Goal: Check status: Check status

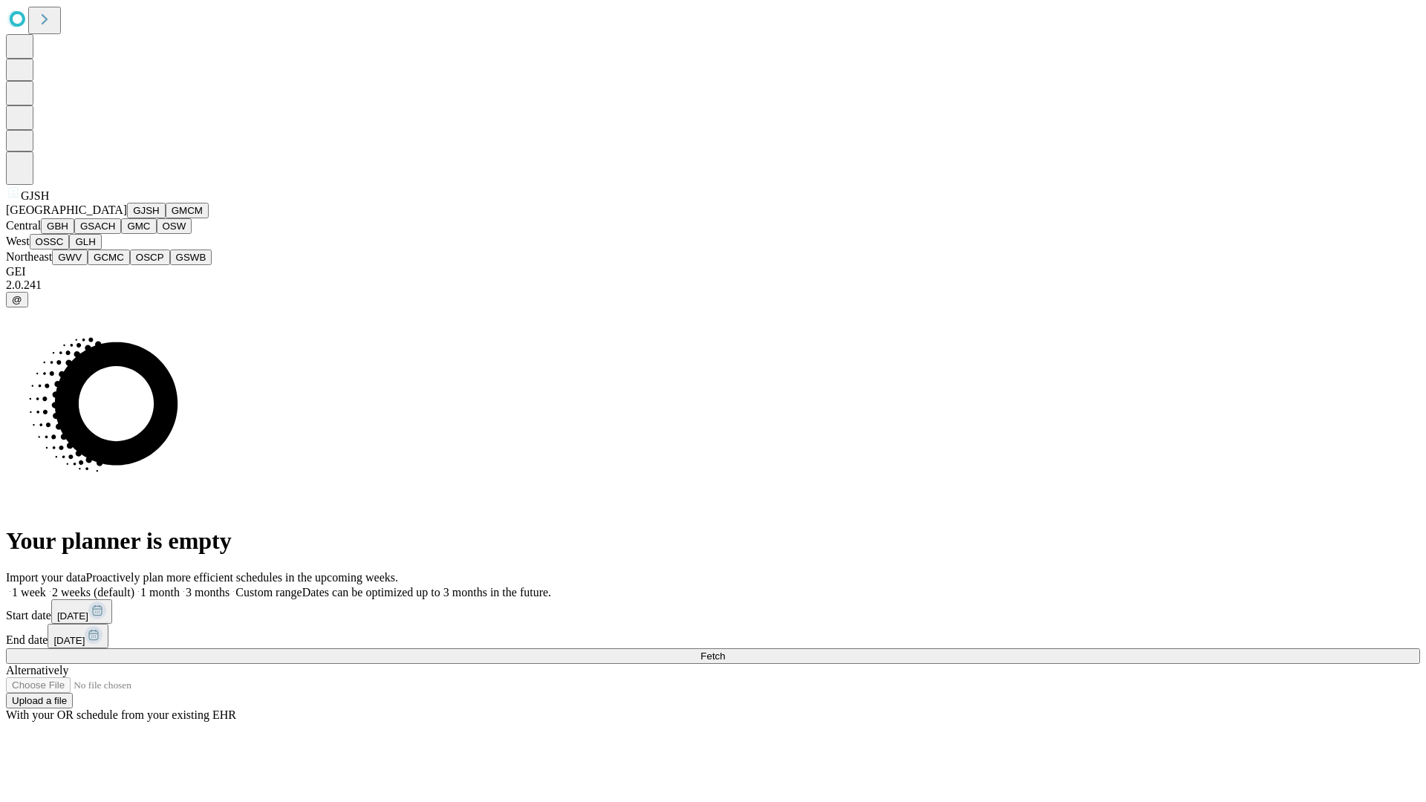
click at [127, 218] on button "GJSH" at bounding box center [146, 211] width 39 height 16
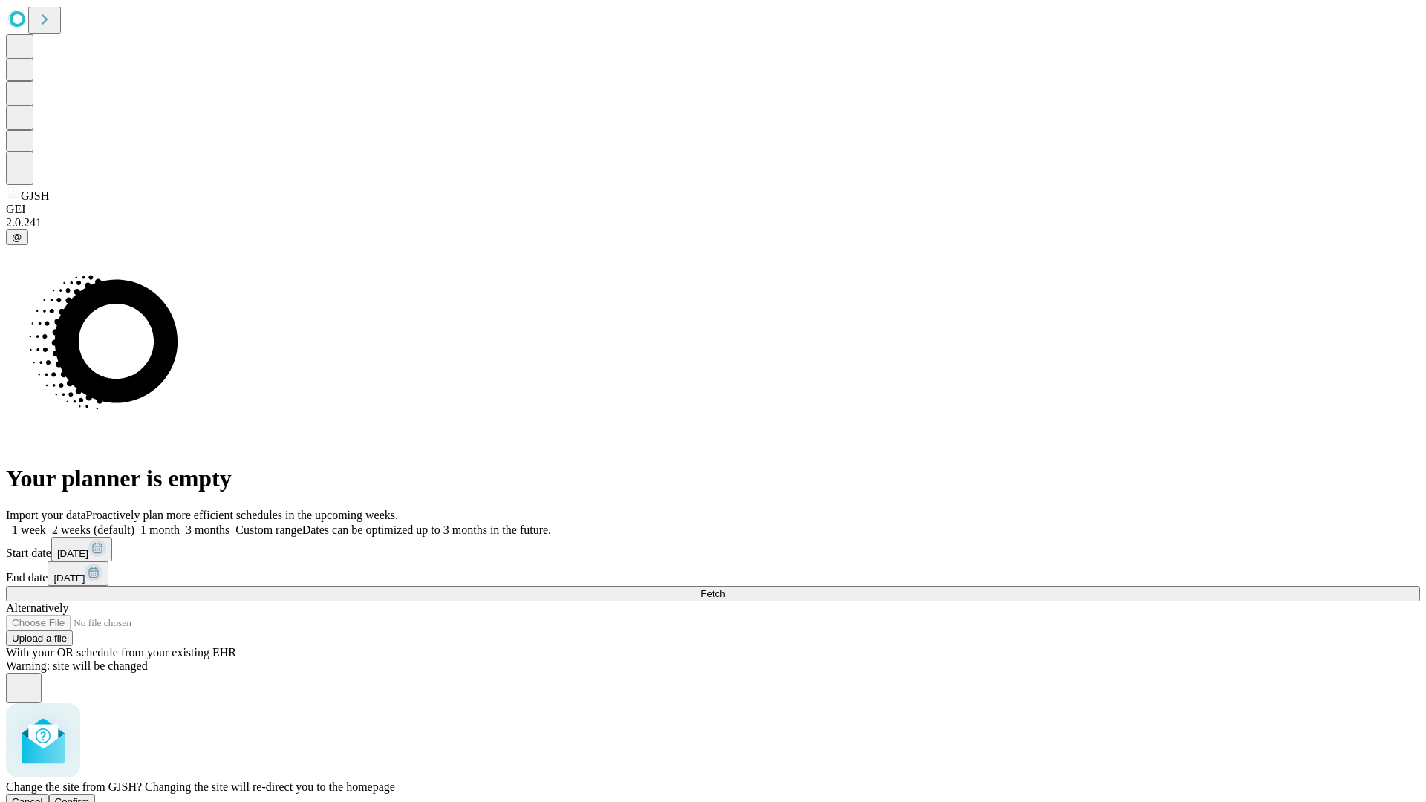
click at [90, 796] on span "Confirm" at bounding box center [72, 801] width 35 height 11
click at [46, 524] on label "1 week" at bounding box center [26, 530] width 40 height 13
click at [725, 588] on span "Fetch" at bounding box center [712, 593] width 25 height 11
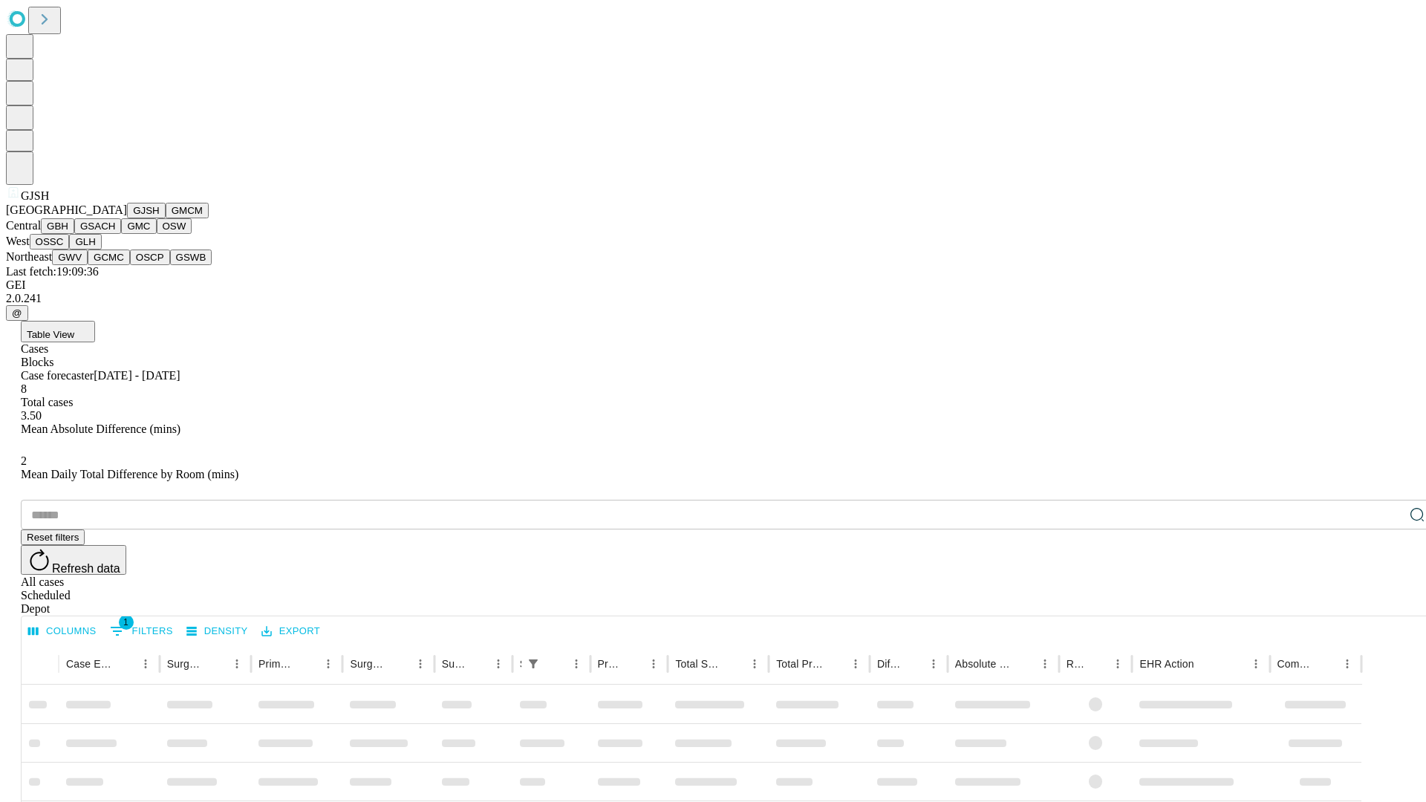
click at [166, 218] on button "GMCM" at bounding box center [187, 211] width 43 height 16
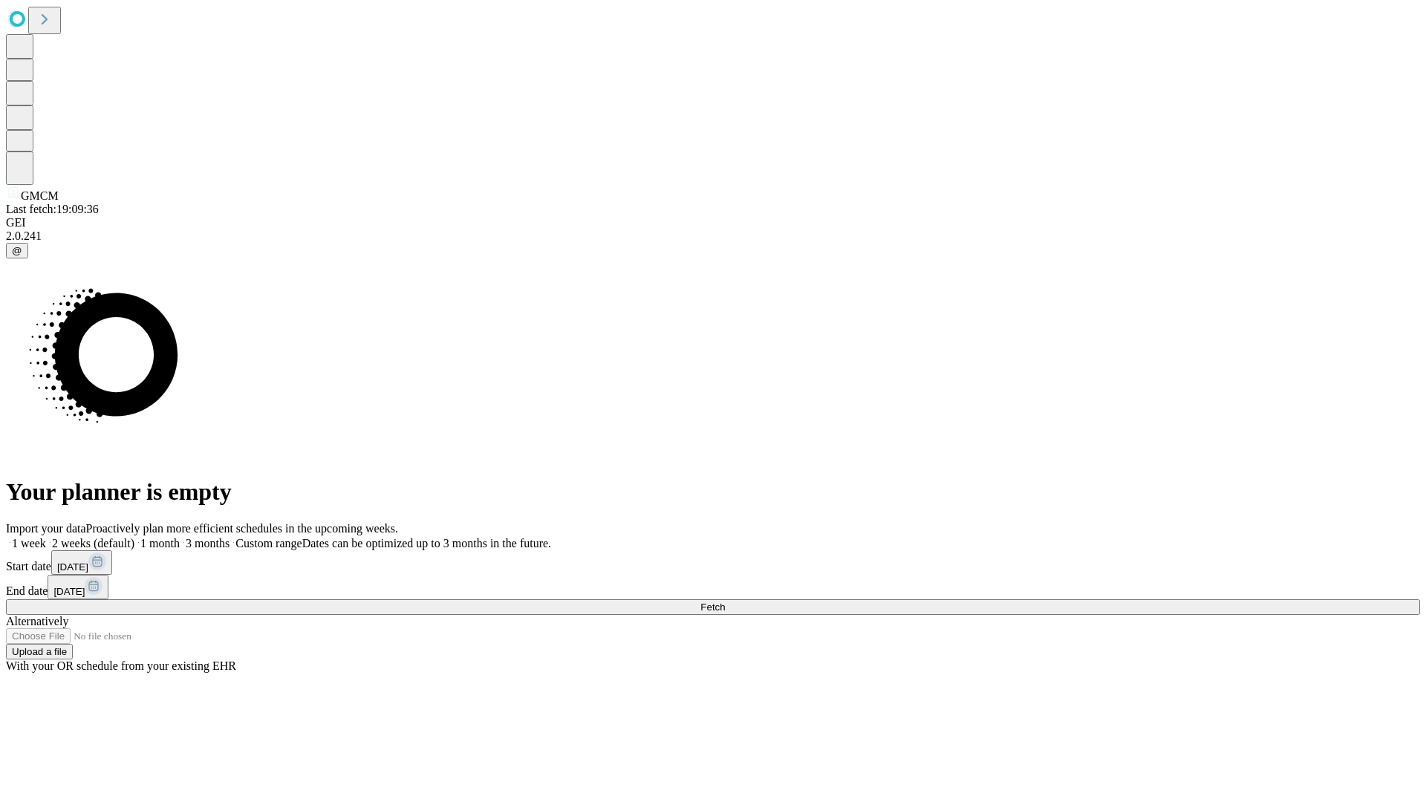
click at [46, 537] on label "1 week" at bounding box center [26, 543] width 40 height 13
click at [725, 602] on span "Fetch" at bounding box center [712, 607] width 25 height 11
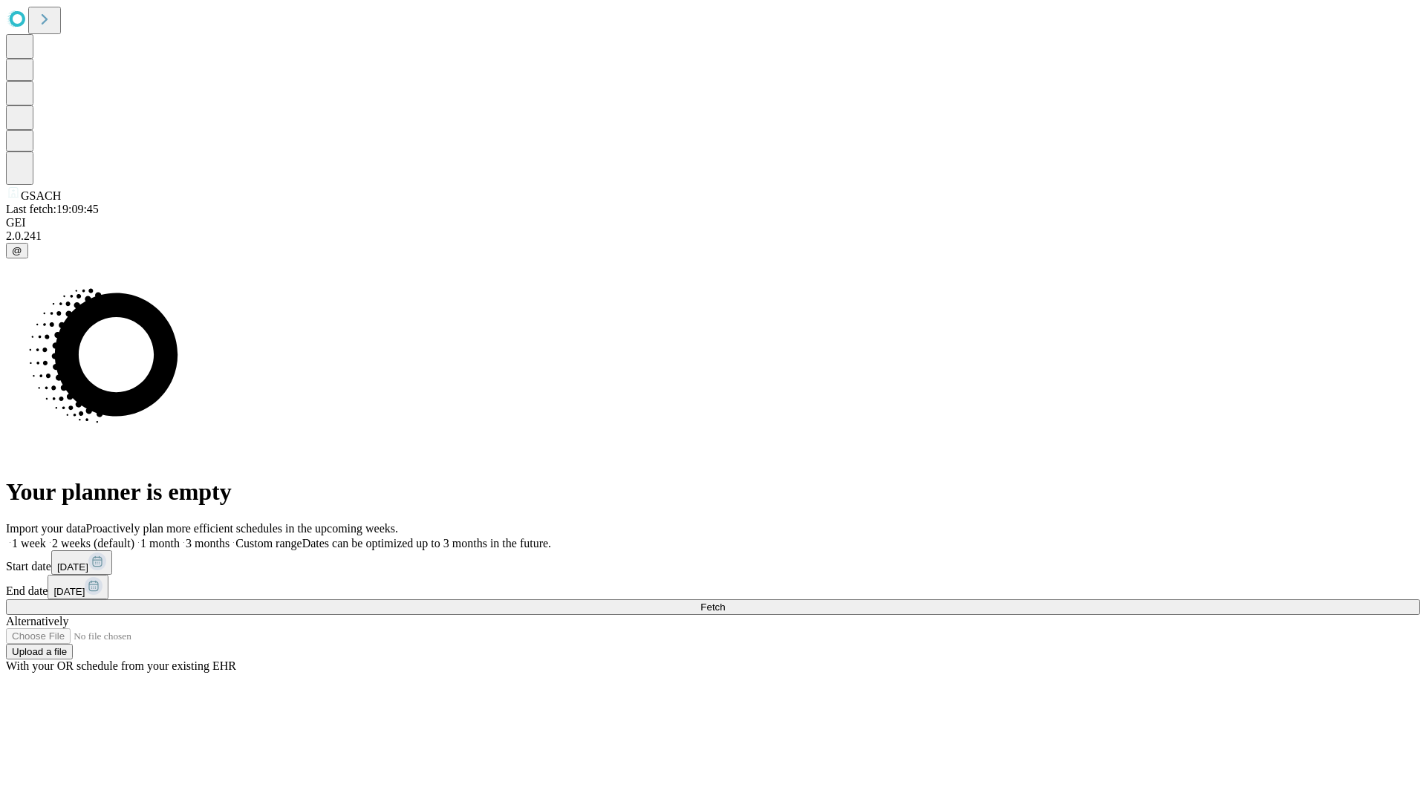
click at [46, 537] on label "1 week" at bounding box center [26, 543] width 40 height 13
click at [725, 602] on span "Fetch" at bounding box center [712, 607] width 25 height 11
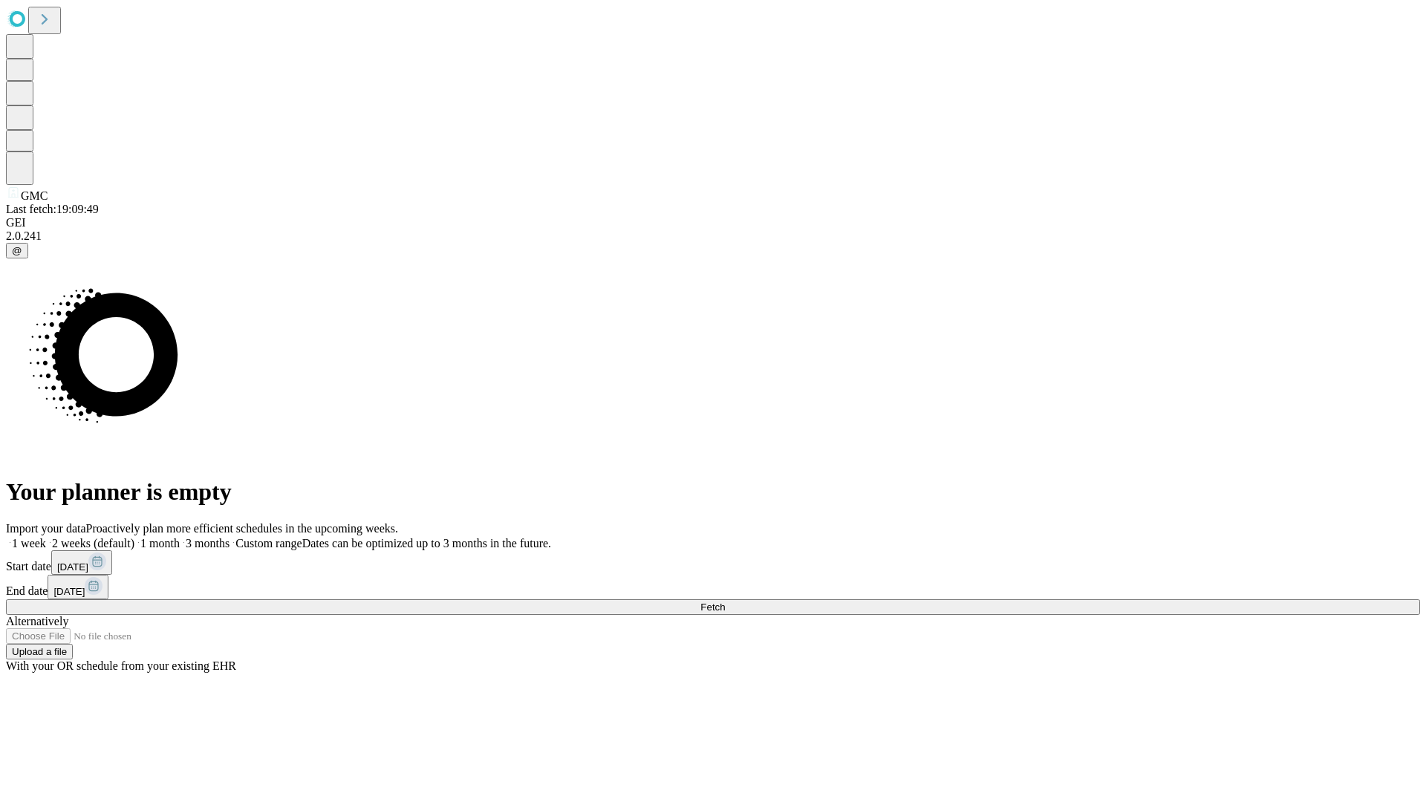
click at [46, 537] on label "1 week" at bounding box center [26, 543] width 40 height 13
click at [725, 602] on span "Fetch" at bounding box center [712, 607] width 25 height 11
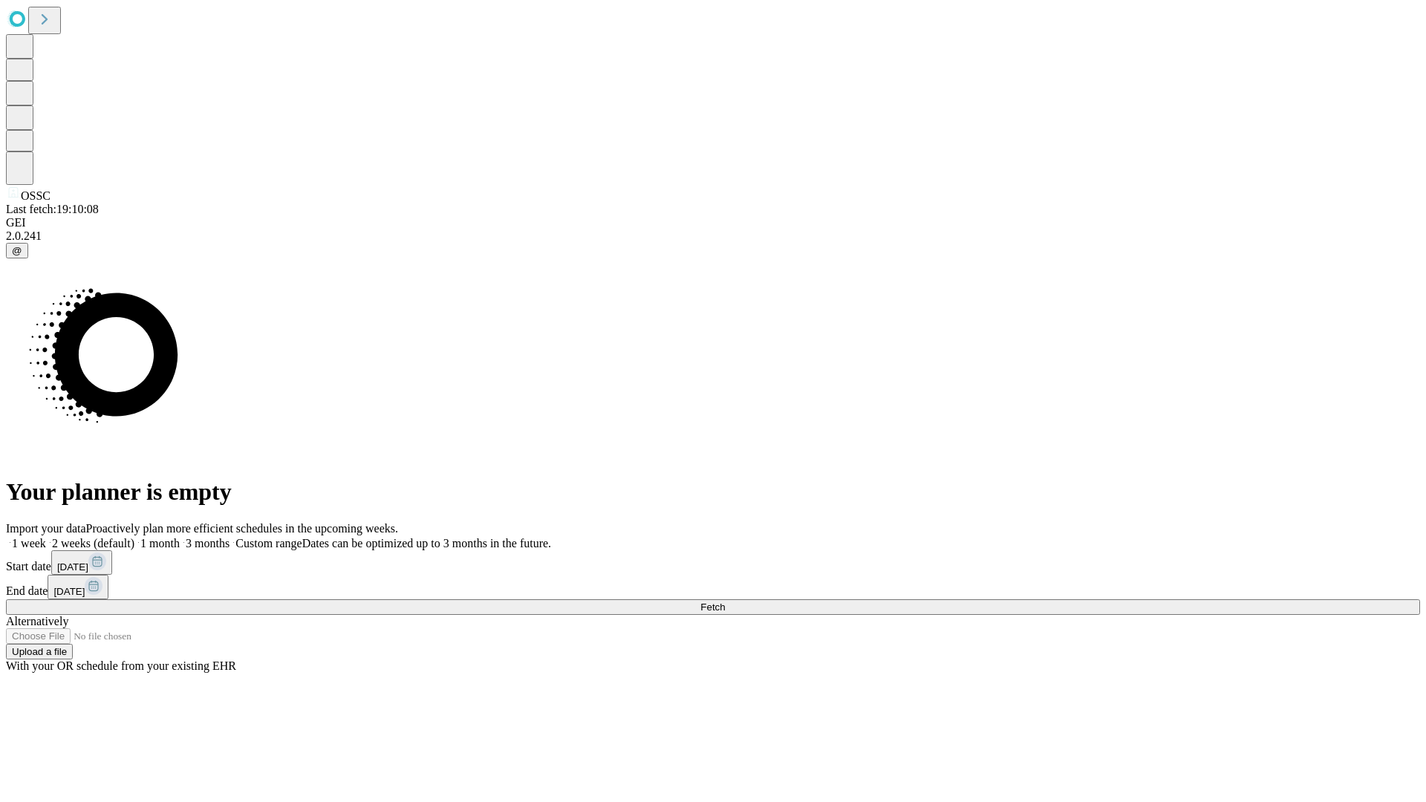
click at [46, 537] on label "1 week" at bounding box center [26, 543] width 40 height 13
click at [725, 602] on span "Fetch" at bounding box center [712, 607] width 25 height 11
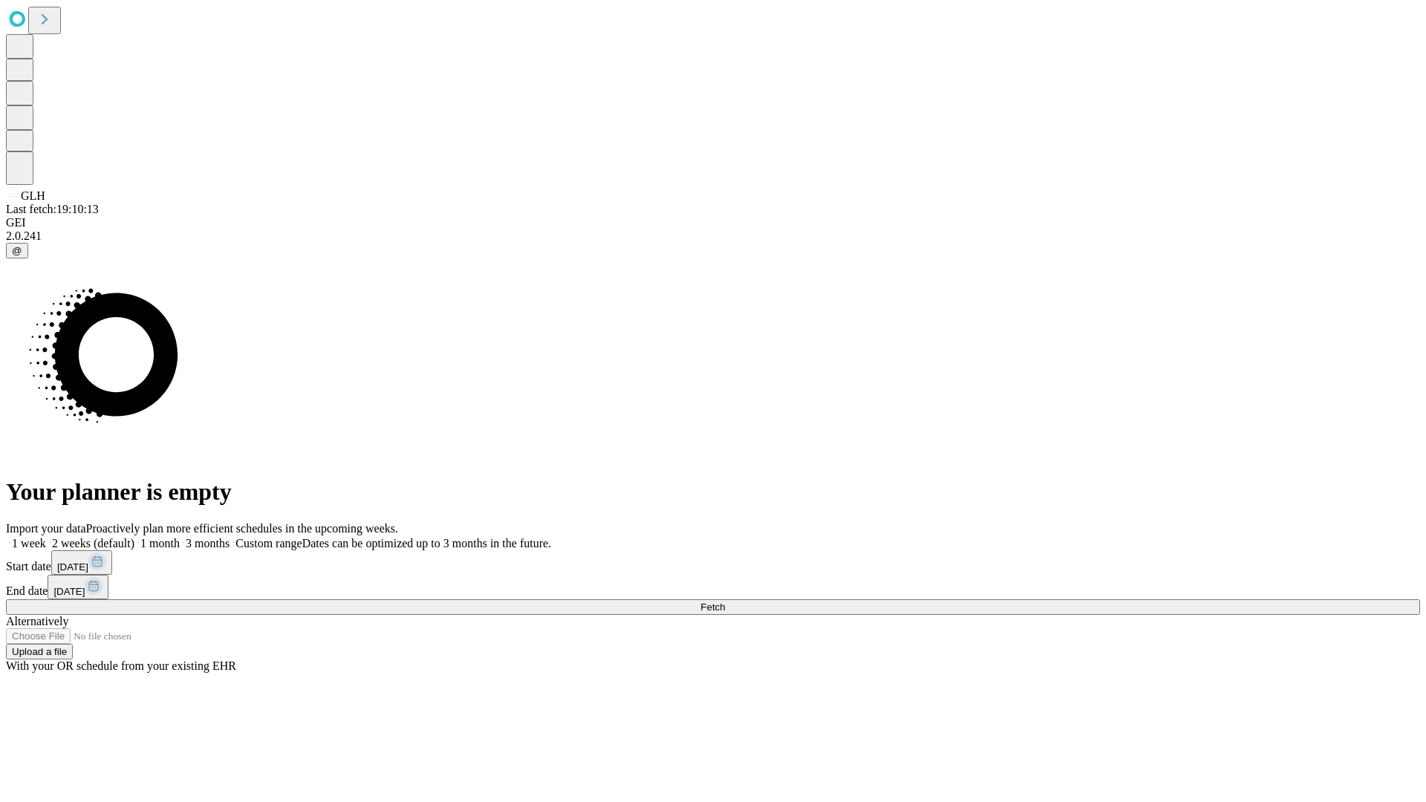
click at [46, 537] on label "1 week" at bounding box center [26, 543] width 40 height 13
click at [725, 602] on span "Fetch" at bounding box center [712, 607] width 25 height 11
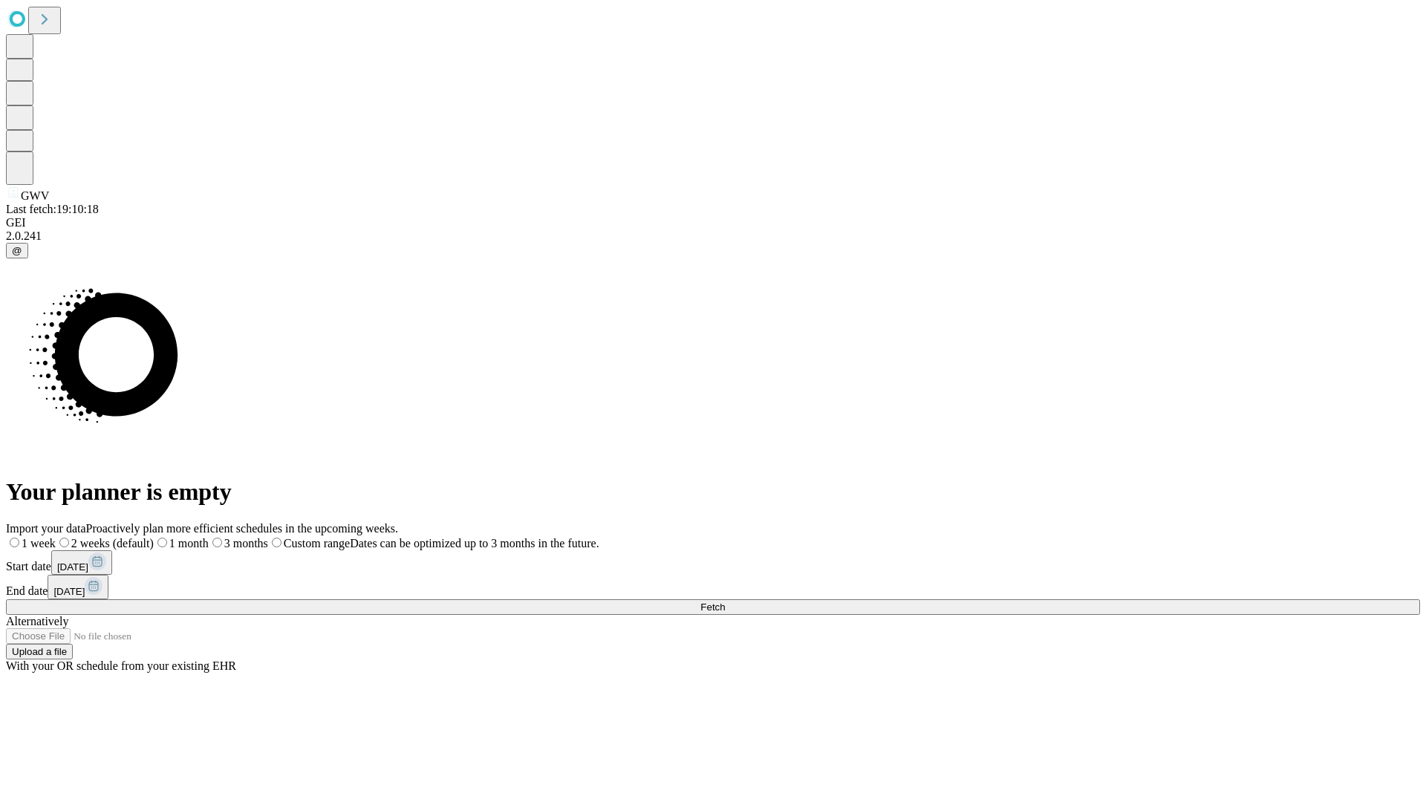
click at [56, 537] on label "1 week" at bounding box center [31, 543] width 50 height 13
click at [725, 602] on span "Fetch" at bounding box center [712, 607] width 25 height 11
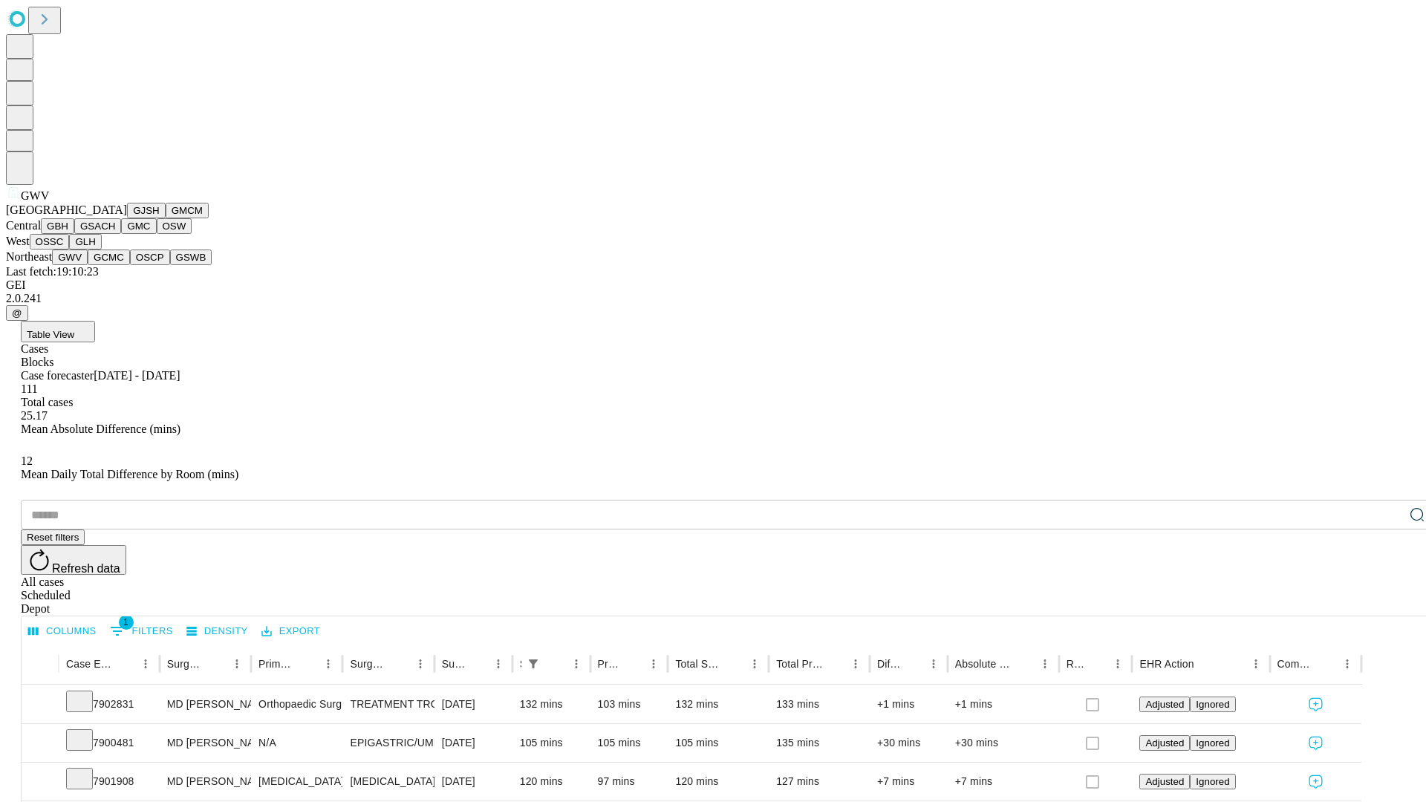
click at [115, 265] on button "GCMC" at bounding box center [109, 258] width 42 height 16
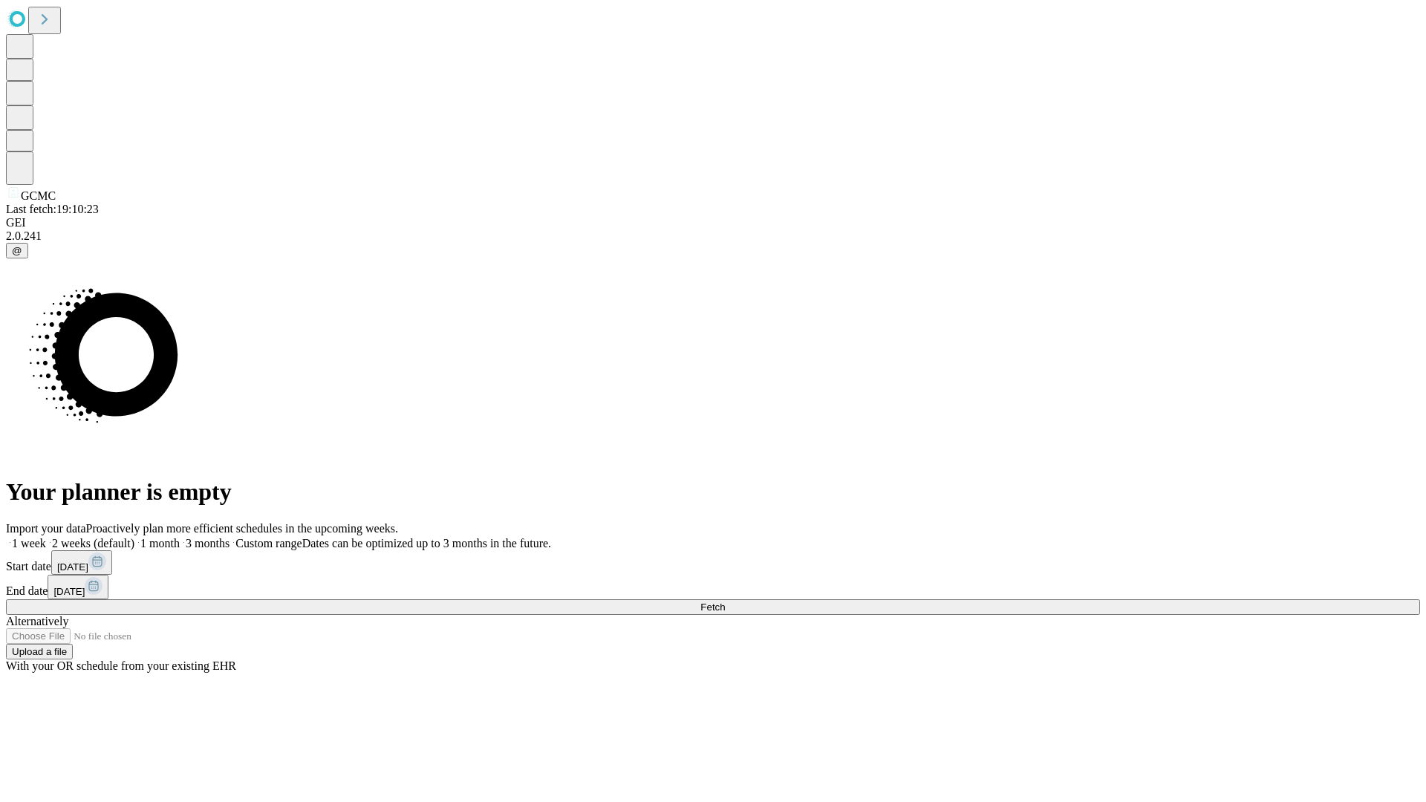
click at [46, 537] on label "1 week" at bounding box center [26, 543] width 40 height 13
click at [725, 602] on span "Fetch" at bounding box center [712, 607] width 25 height 11
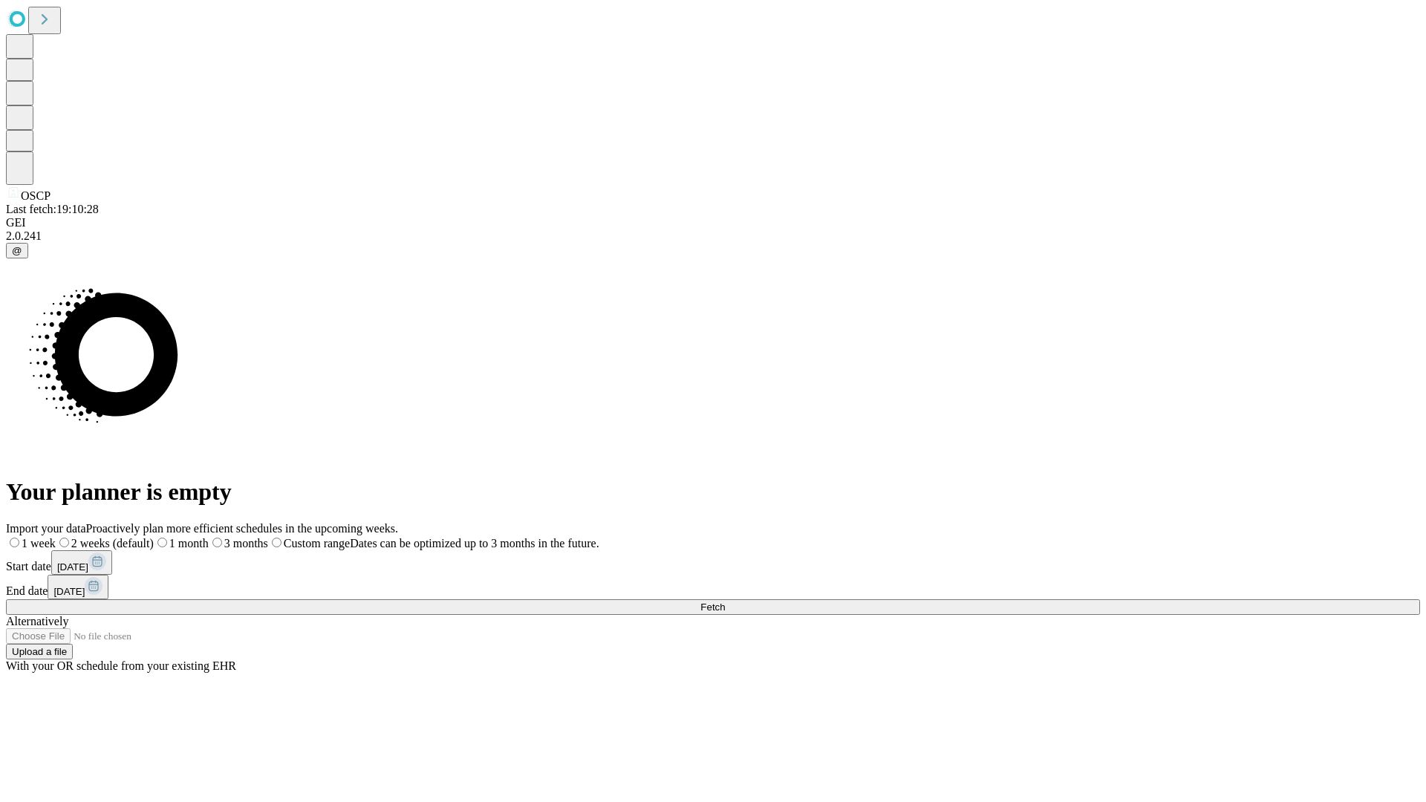
click at [56, 537] on label "1 week" at bounding box center [31, 543] width 50 height 13
click at [725, 602] on span "Fetch" at bounding box center [712, 607] width 25 height 11
